Goal: Use online tool/utility: Utilize a website feature to perform a specific function

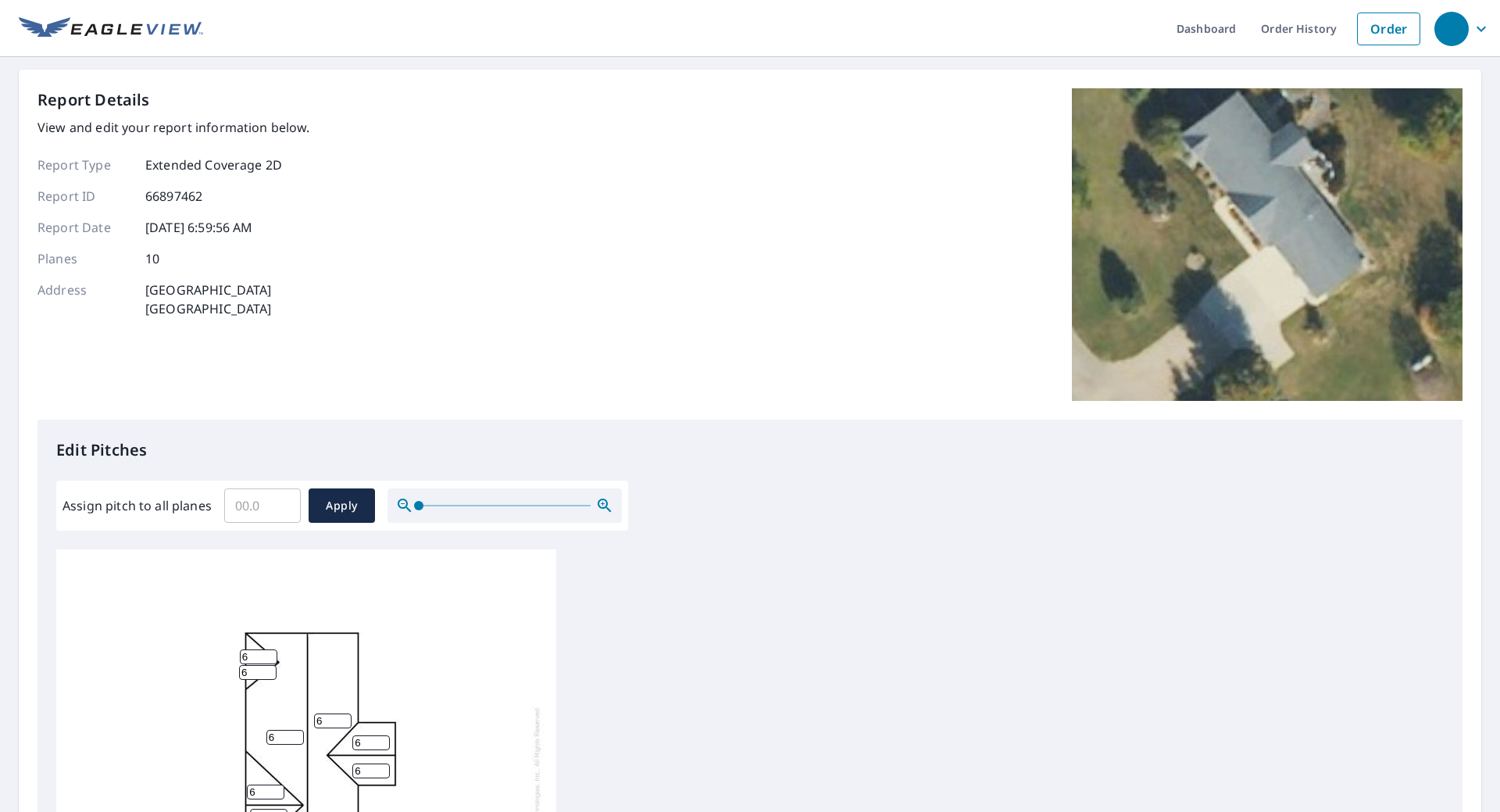
click at [269, 506] on input "Assign pitch to all planes" at bounding box center [262, 505] width 77 height 44
type input "5"
click at [332, 510] on span "Apply" at bounding box center [342, 506] width 42 height 19
type input "5"
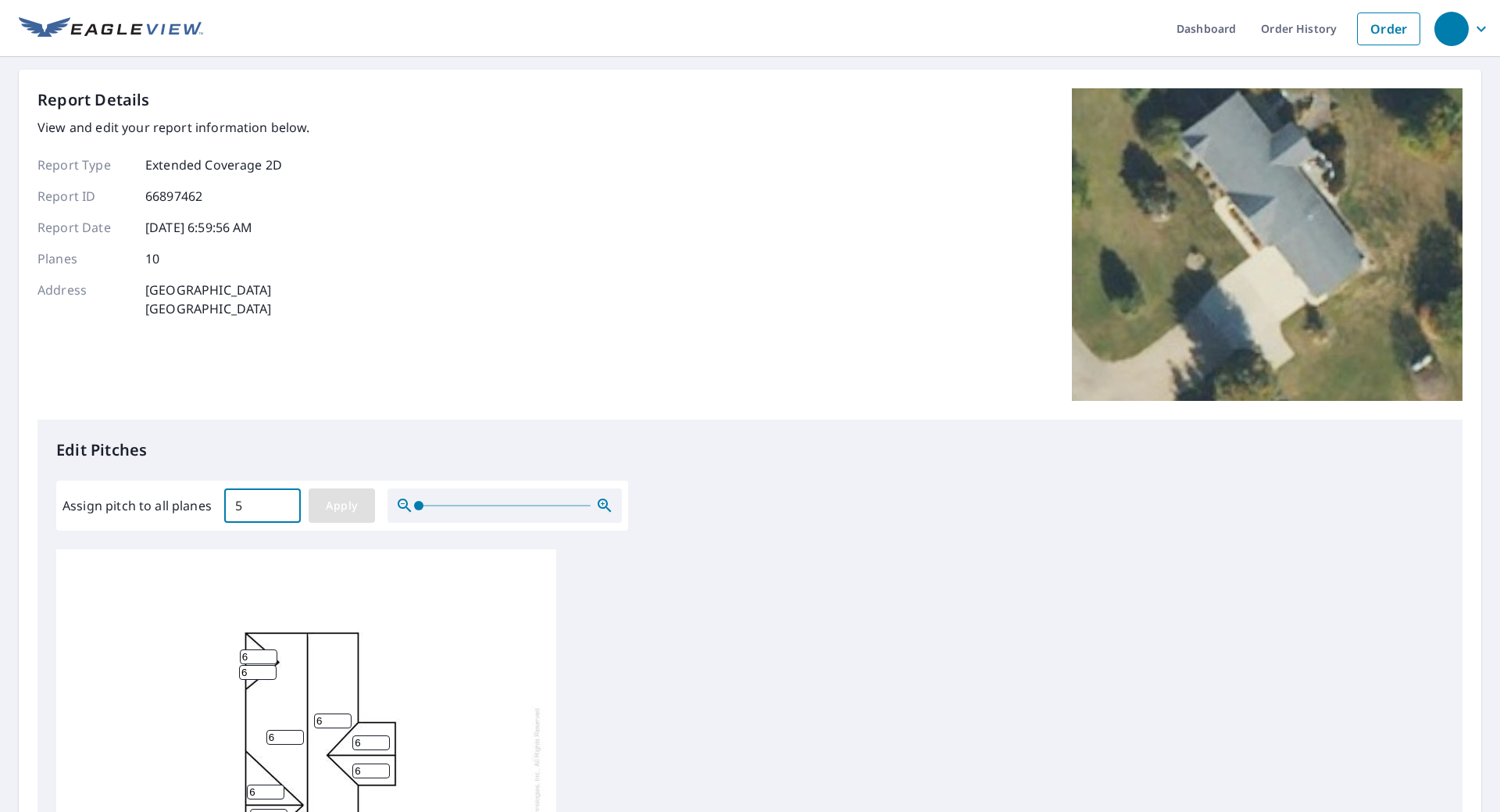
type input "5"
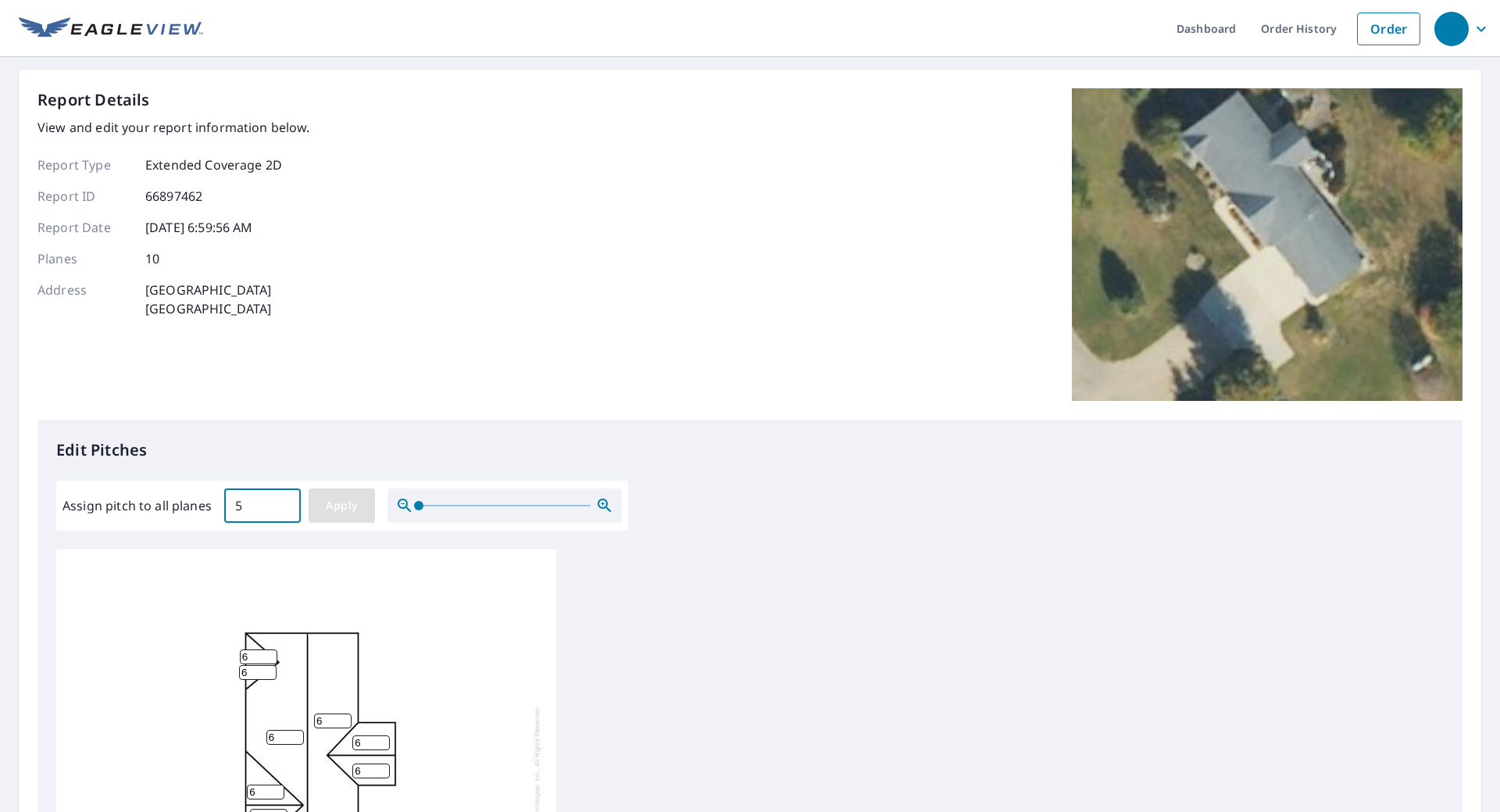
type input "5"
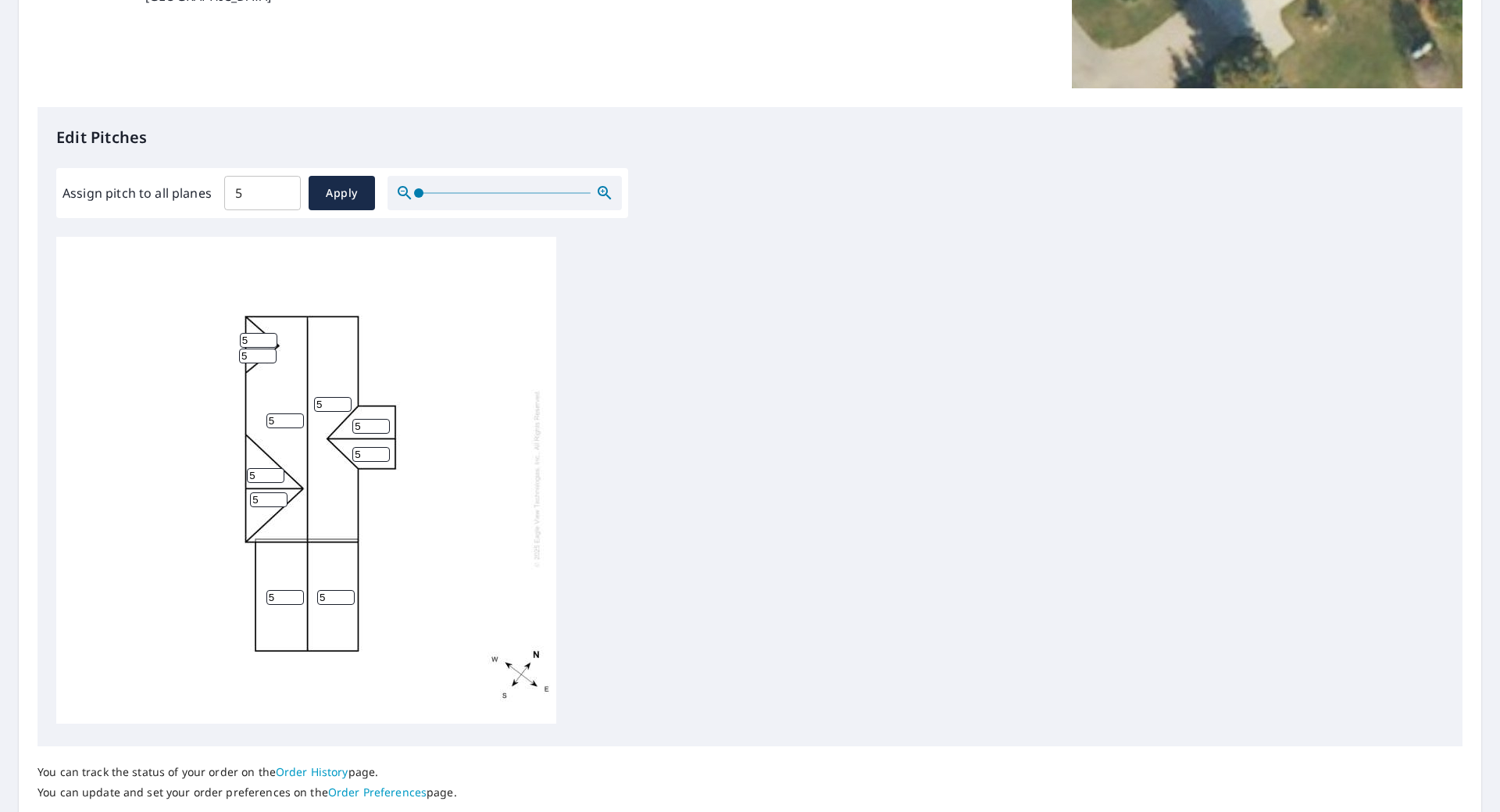
scroll to position [425, 0]
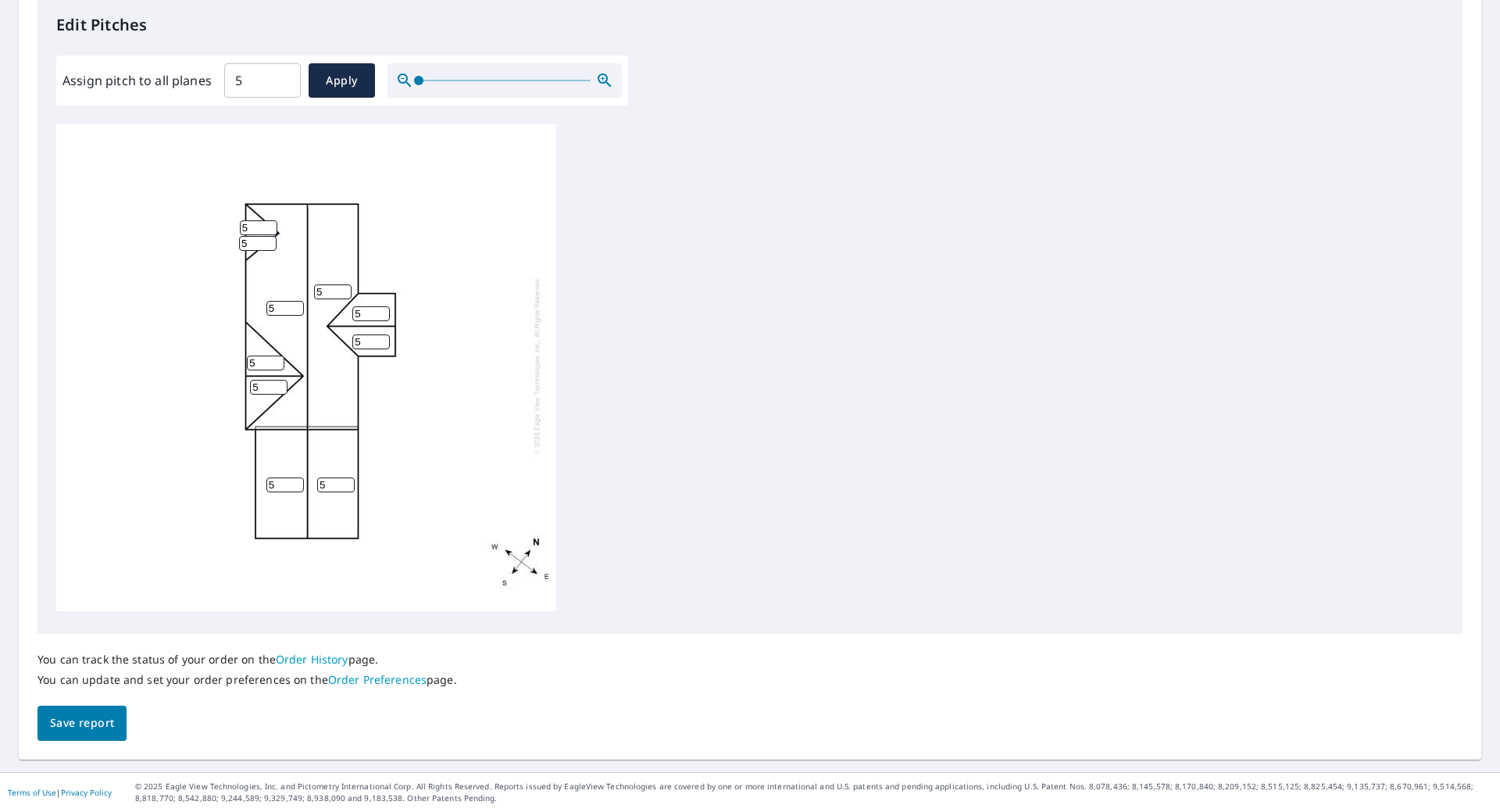
click at [77, 716] on span "Save report" at bounding box center [81, 723] width 64 height 19
click at [64, 720] on span "Save report" at bounding box center [81, 723] width 64 height 19
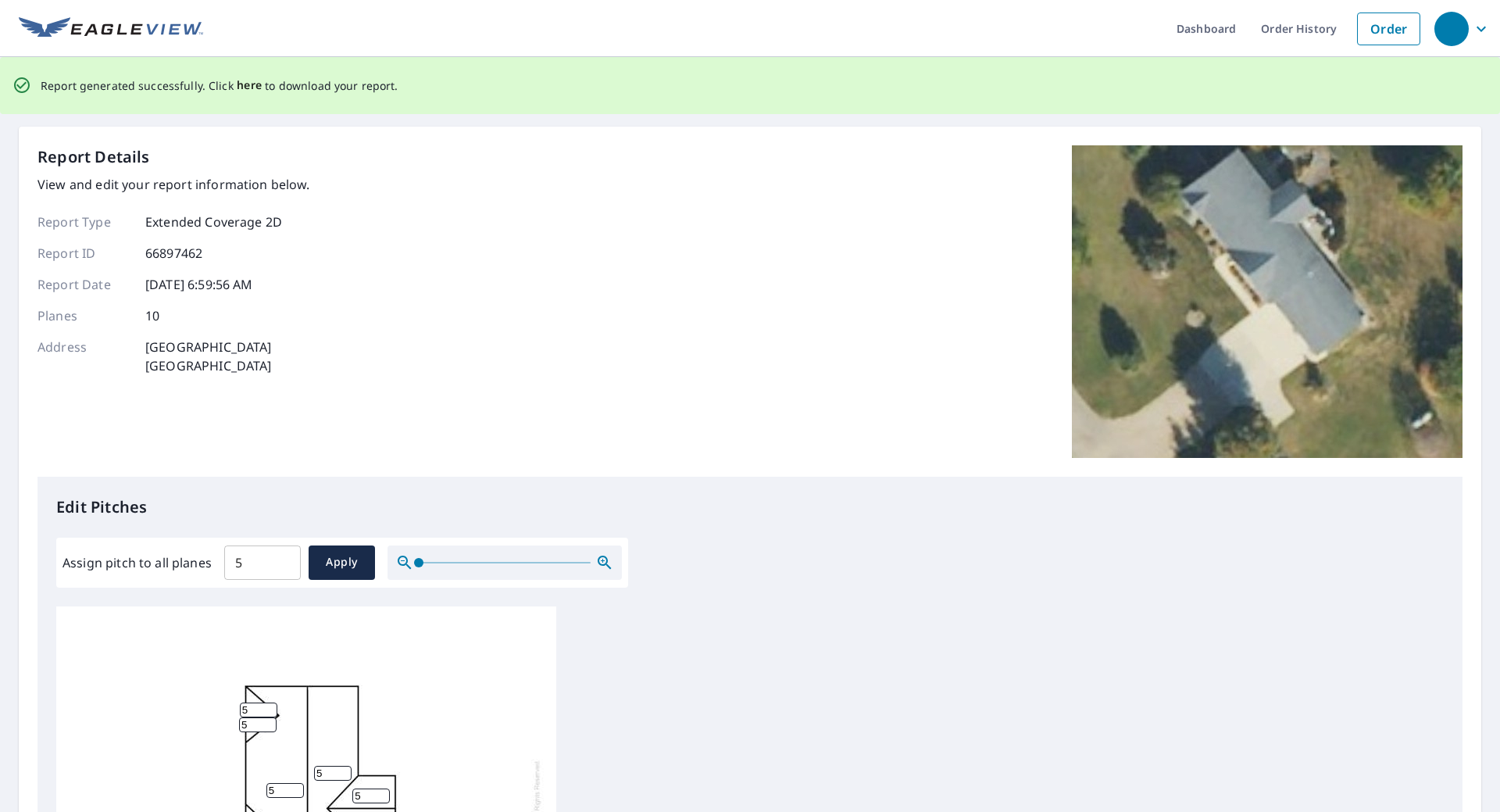
click at [243, 88] on span "here" at bounding box center [250, 85] width 26 height 19
